Goal: Transaction & Acquisition: Subscribe to service/newsletter

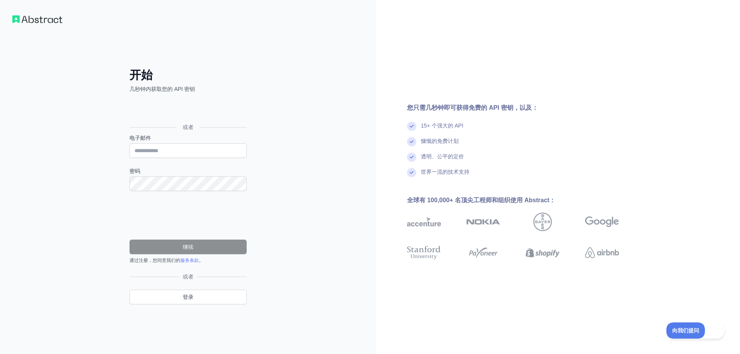
click at [541, 152] on div "慷慨的免费计划" at bounding box center [525, 144] width 237 height 15
click at [161, 149] on input "电子邮件" at bounding box center [188, 150] width 117 height 15
type input "**********"
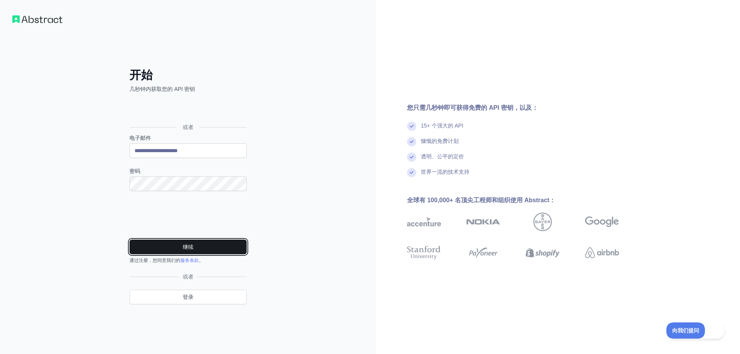
click at [206, 249] on button "继续" at bounding box center [188, 247] width 117 height 15
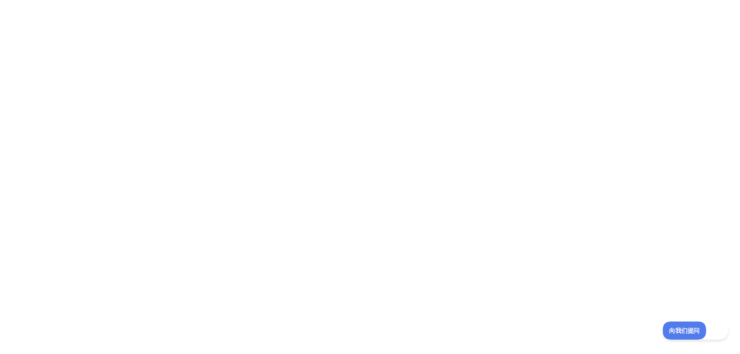
click at [685, 330] on font "向我们提问" at bounding box center [682, 330] width 27 height 6
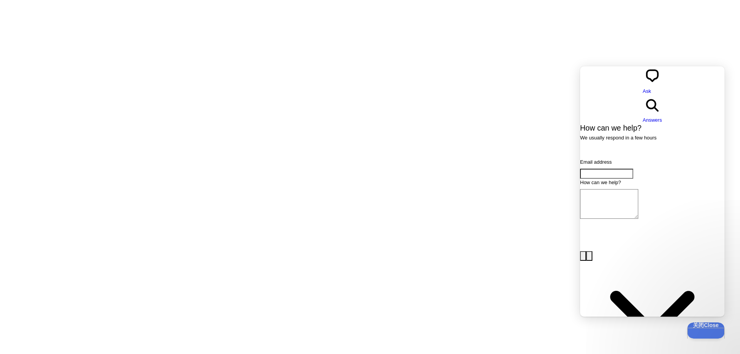
click at [523, 93] on div at bounding box center [370, 177] width 740 height 354
click at [346, 91] on div at bounding box center [370, 177] width 740 height 354
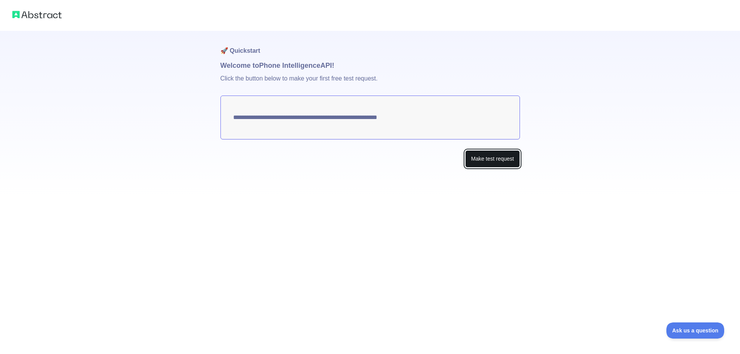
click at [497, 157] on button "Make test request" at bounding box center [492, 158] width 54 height 17
click at [36, 16] on img at bounding box center [36, 14] width 49 height 11
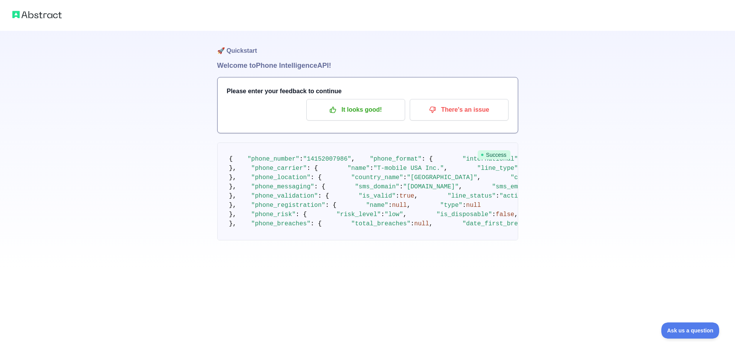
click at [584, 185] on div "🚀 Quickstart Welcome to Phone Intelligence API! Please enter your feedback to c…" at bounding box center [367, 135] width 735 height 271
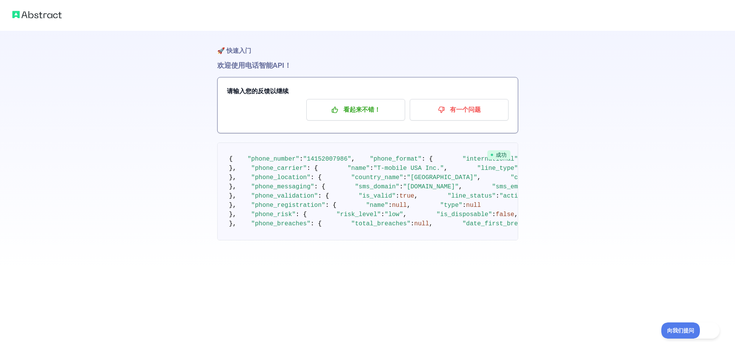
drag, startPoint x: 42, startPoint y: 14, endPoint x: 47, endPoint y: 13, distance: 5.1
click at [42, 14] on img at bounding box center [36, 14] width 49 height 11
click at [465, 24] on div at bounding box center [367, 15] width 735 height 31
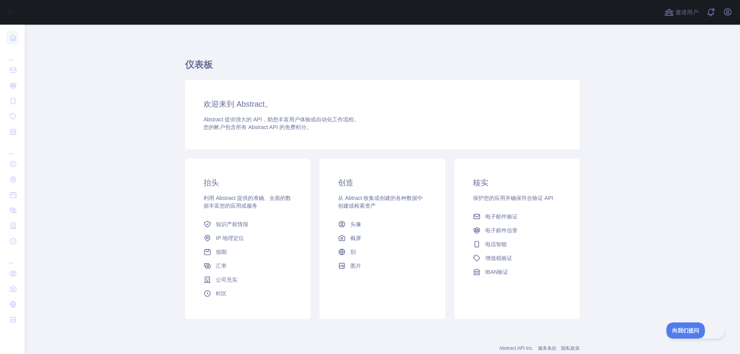
click at [260, 71] on h1 "仪表板" at bounding box center [382, 68] width 395 height 19
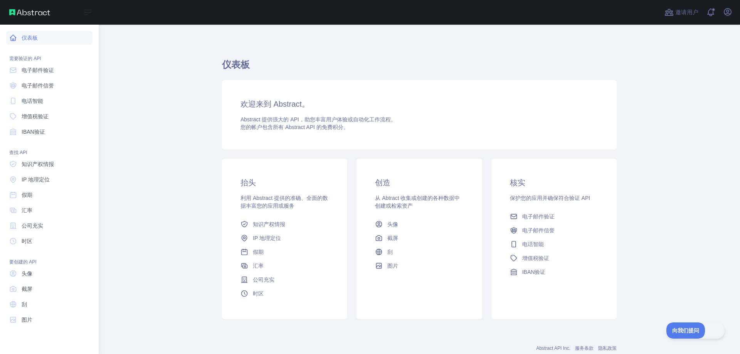
click at [44, 35] on link "仪表板" at bounding box center [49, 38] width 86 height 14
click at [58, 179] on link "IP 地理定位" at bounding box center [49, 180] width 86 height 14
